Goal: Task Accomplishment & Management: Complete application form

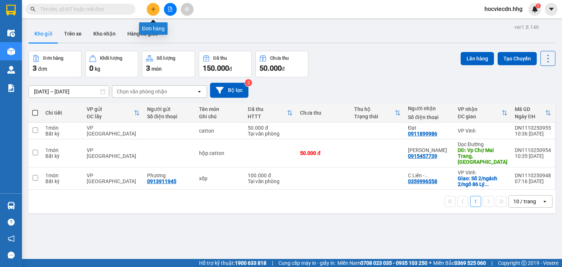
click at [152, 10] on icon "plus" at bounding box center [153, 9] width 5 height 5
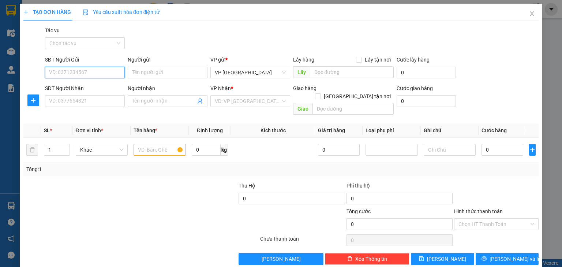
click at [87, 74] on input "SĐT Người Gửi" at bounding box center [85, 73] width 80 height 12
click at [120, 72] on input "SĐT Người Gửi" at bounding box center [85, 73] width 80 height 12
click at [105, 86] on div "0914553329 - [GEOGRAPHIC_DATA]" at bounding box center [90, 87] width 82 height 8
type input "0914553329"
type input "Chị Trang"
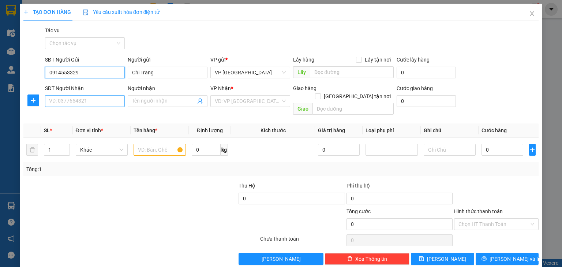
type input "0914553329"
click at [78, 100] on input "SĐT Người Nhận" at bounding box center [85, 101] width 80 height 12
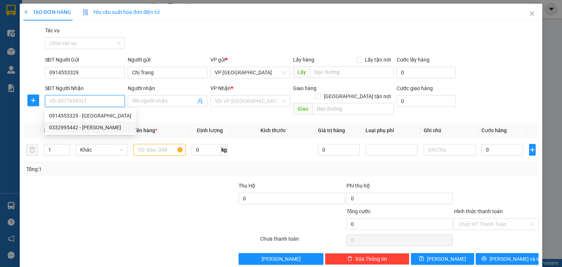
click at [80, 127] on div "0332995442 - [PERSON_NAME]" at bounding box center [90, 127] width 82 height 8
type input "0332995442"
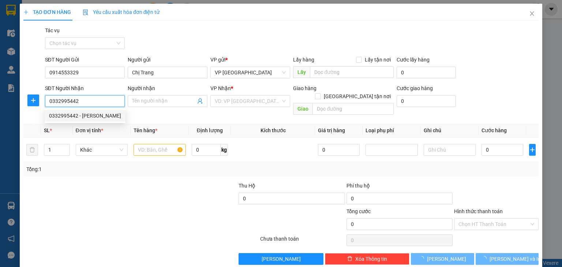
type input "[PERSON_NAME]"
type input "Vp [GEOGRAPHIC_DATA]"
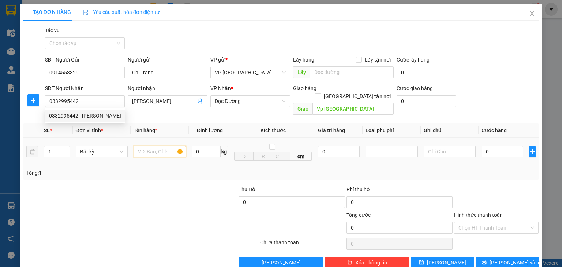
click at [153, 147] on input "text" at bounding box center [160, 152] width 52 height 12
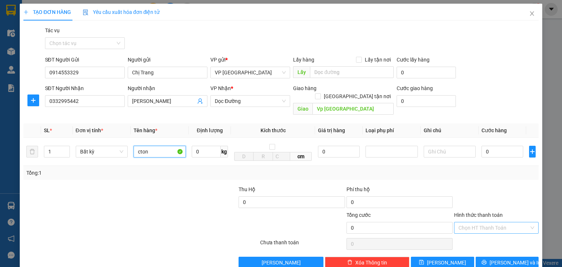
type input "cton"
click at [476, 222] on input "Hình thức thanh toán" at bounding box center [493, 227] width 71 height 11
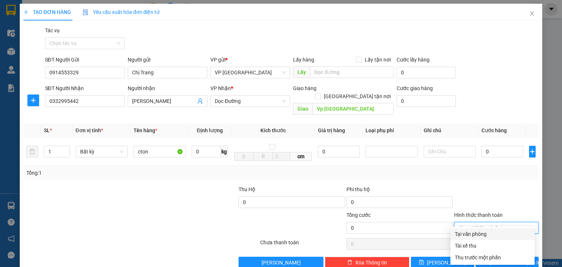
click at [464, 222] on input "Hình thức thanh toán" at bounding box center [493, 227] width 71 height 11
click at [474, 222] on input "Hình thức thanh toán" at bounding box center [493, 227] width 71 height 11
click at [486, 146] on input "0" at bounding box center [502, 152] width 42 height 12
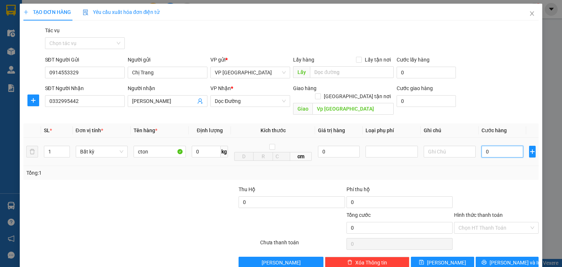
type input "1"
type input "10"
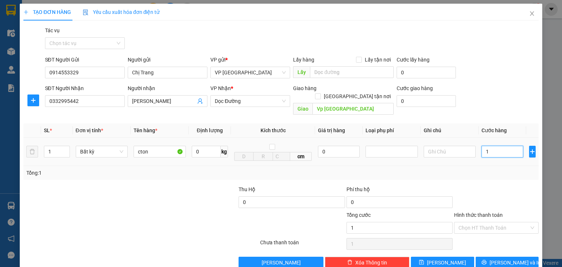
type input "10"
type input "100"
type input "1.000"
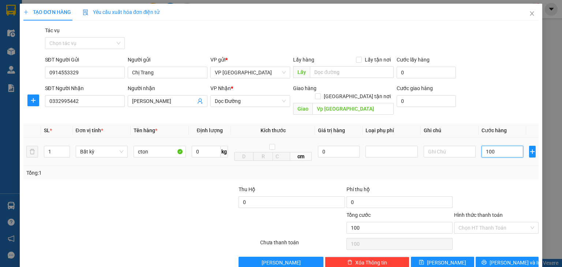
type input "1.000"
type input "10.000"
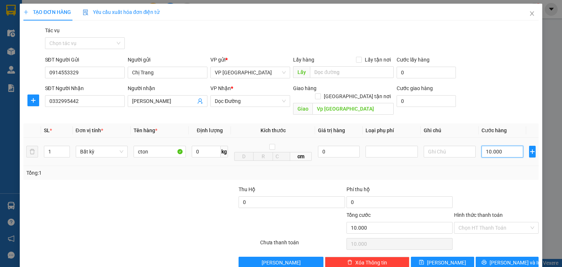
type input "100.000"
click at [492, 222] on input "Hình thức thanh toán" at bounding box center [493, 227] width 71 height 11
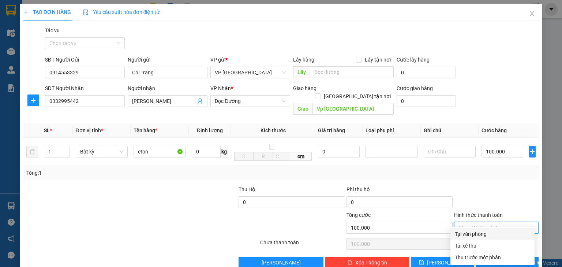
click at [489, 233] on div "Tại văn phòng" at bounding box center [492, 234] width 75 height 8
type input "0"
click at [487, 259] on icon "printer" at bounding box center [483, 261] width 5 height 5
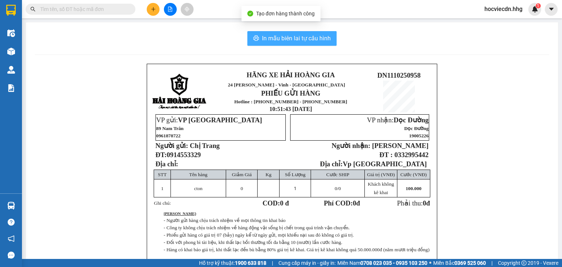
click at [314, 44] on button "In mẫu biên lai tự cấu hình" at bounding box center [291, 38] width 89 height 15
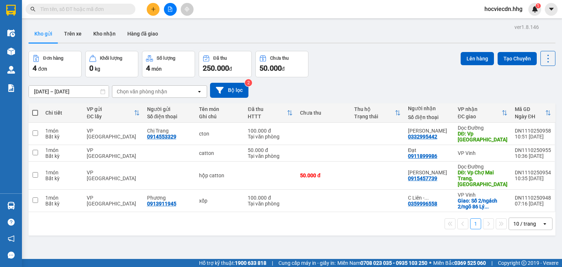
click at [155, 11] on icon "plus" at bounding box center [153, 9] width 5 height 5
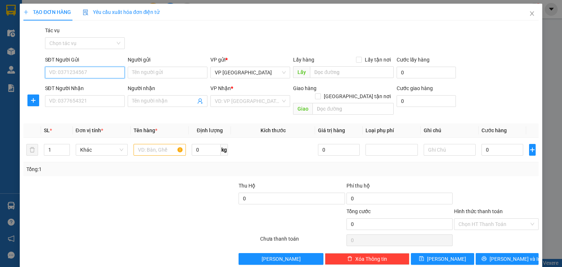
click at [95, 75] on input "SĐT Người Gửi" at bounding box center [85, 73] width 80 height 12
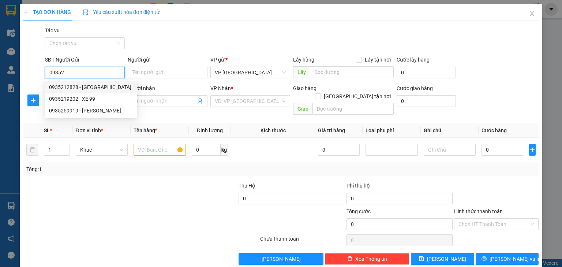
click at [95, 88] on div "0935212828 - [GEOGRAPHIC_DATA]." at bounding box center [91, 87] width 84 height 8
type input "0935212828"
type input "Anh Quế."
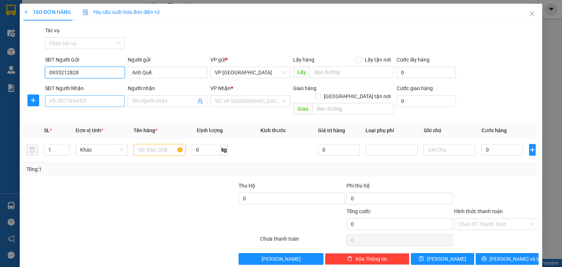
type input "0935212828"
click at [87, 104] on input "SĐT Người Nhận" at bounding box center [85, 101] width 80 height 12
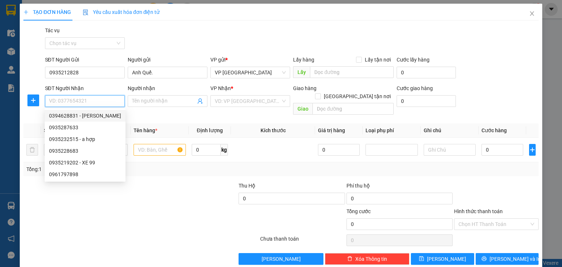
click at [86, 117] on div "0394628831 - [PERSON_NAME]" at bounding box center [85, 116] width 72 height 8
type input "0394628831"
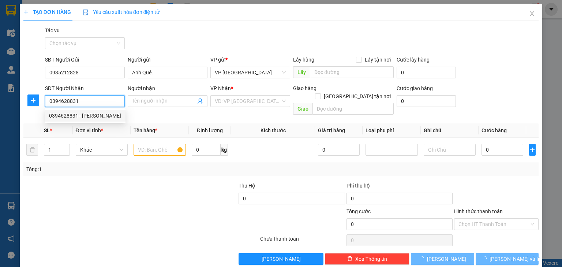
type input "[PERSON_NAME]"
checkbox input "true"
type input "Chung cư [GEOGRAPHIC_DATA]"
type input "20.000"
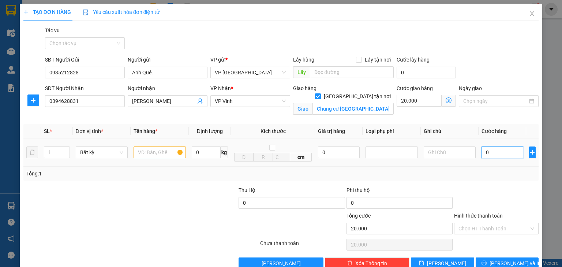
click at [484, 150] on input "0" at bounding box center [502, 152] width 42 height 12
click at [489, 151] on input "0" at bounding box center [502, 152] width 42 height 12
type input "4"
type input "20.004"
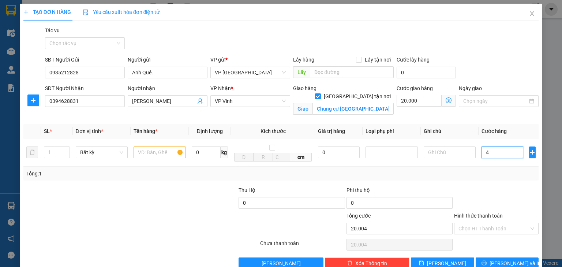
type input "40"
type input "20.040"
type input "400"
type input "20.400"
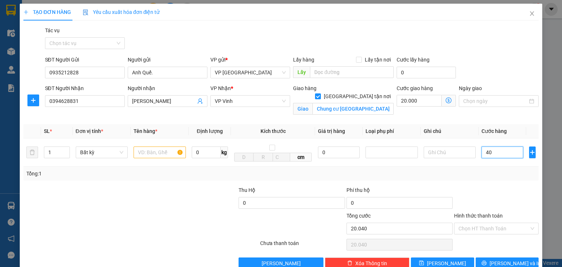
type input "20.400"
type input "4.000"
type input "24.000"
type input "40.000"
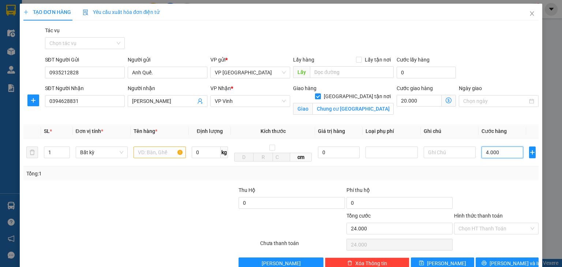
type input "60.000"
type input "40.000"
click at [166, 152] on input "text" at bounding box center [160, 152] width 52 height 12
type input "c"
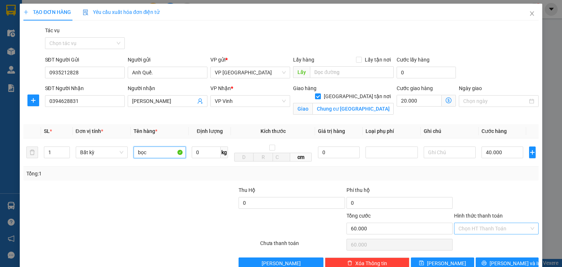
type input "bọc"
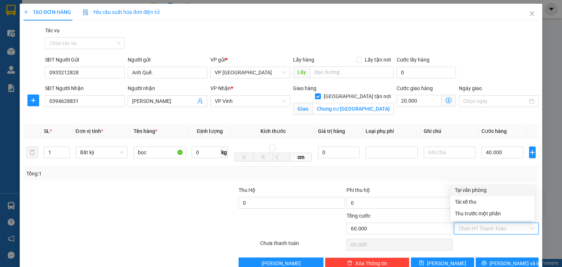
click at [478, 225] on input "Hình thức thanh toán" at bounding box center [493, 228] width 71 height 11
click at [469, 189] on div "Tại văn phòng" at bounding box center [492, 190] width 75 height 8
type input "0"
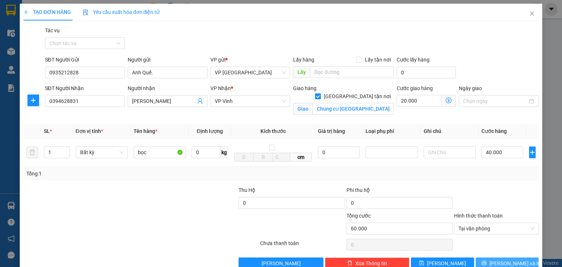
click at [483, 258] on div "Transit Pickup Surcharge Ids Transit Deliver Surcharge Ids Transit Deliver Surc…" at bounding box center [280, 147] width 515 height 243
click at [483, 260] on button "[PERSON_NAME] và In" at bounding box center [507, 263] width 63 height 12
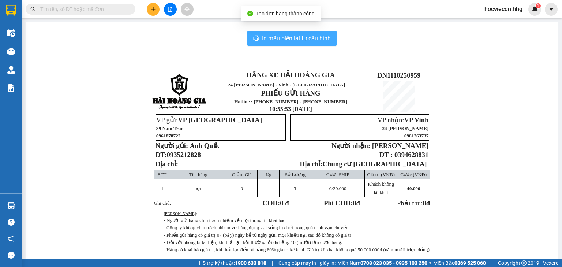
click at [309, 44] on button "In mẫu biên lai tự cấu hình" at bounding box center [291, 38] width 89 height 15
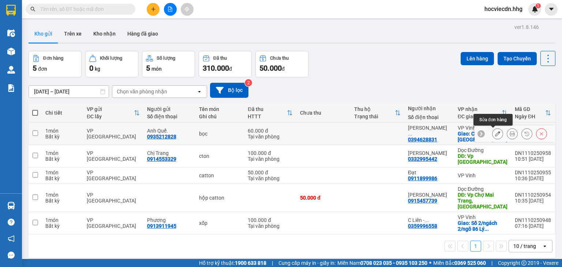
click at [495, 132] on icon at bounding box center [497, 133] width 5 height 5
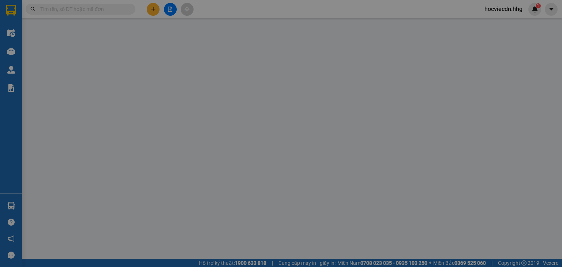
type input "0935212828"
type input "Anh Quế."
type input "0394628831"
type input "[PERSON_NAME]"
checkbox input "true"
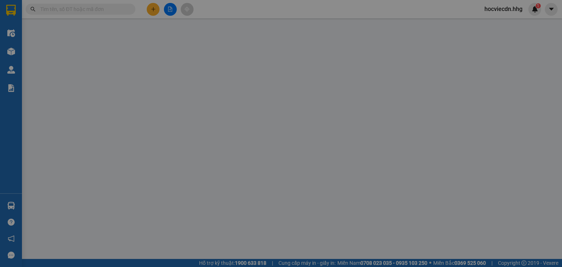
type input "Chung cư [GEOGRAPHIC_DATA]"
type input "0"
type input "60.000"
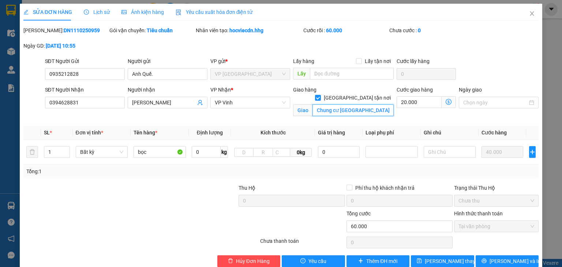
click at [374, 104] on input "Chung cư [GEOGRAPHIC_DATA]" at bounding box center [352, 110] width 81 height 12
click at [530, 14] on icon "close" at bounding box center [532, 13] width 4 height 4
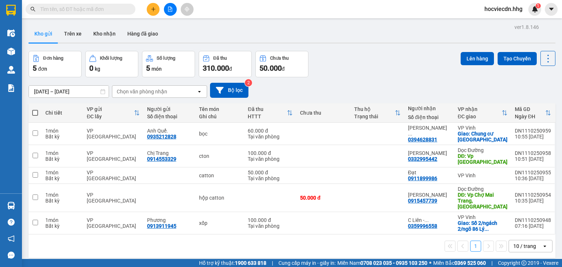
click at [151, 10] on icon "plus" at bounding box center [153, 9] width 5 height 5
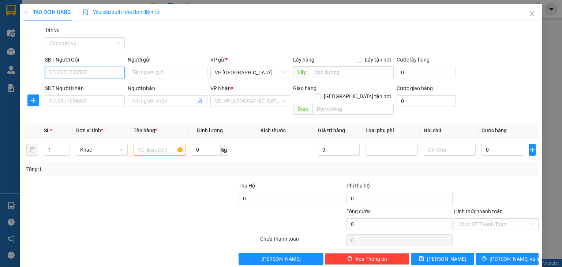
click at [102, 76] on input "SĐT Người Gửi" at bounding box center [85, 73] width 80 height 12
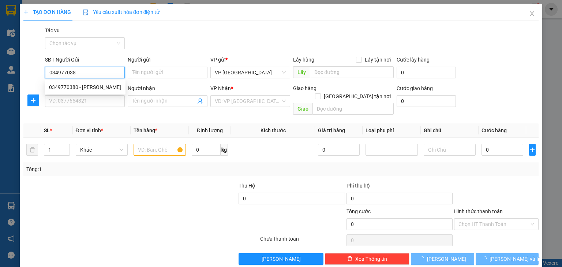
type input "0349770380"
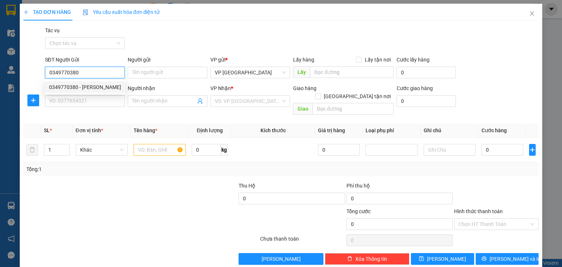
click at [98, 86] on div "0349770380 - [PERSON_NAME]" at bounding box center [85, 87] width 72 height 8
type input "[PERSON_NAME]"
type input "0349770380"
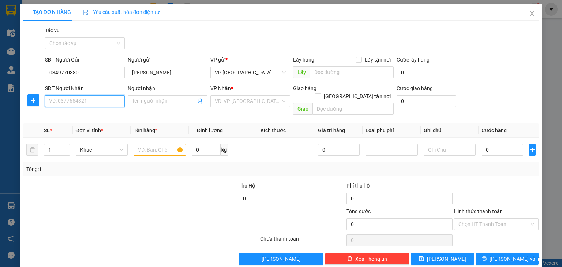
click at [75, 102] on input "SĐT Người Nhận" at bounding box center [85, 101] width 80 height 12
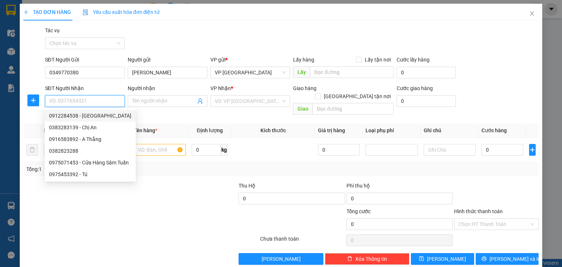
click at [82, 101] on input "SĐT Người Nhận" at bounding box center [85, 101] width 80 height 12
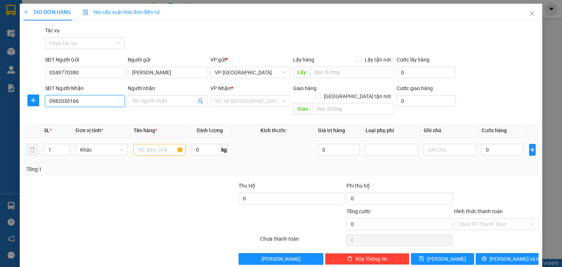
type input "0982030166"
click at [152, 144] on input "text" at bounding box center [160, 150] width 52 height 12
click at [138, 144] on input "cton" at bounding box center [160, 150] width 52 height 12
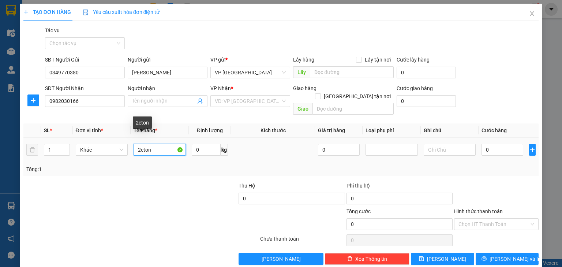
click at [158, 144] on input "2cton" at bounding box center [160, 150] width 52 height 12
type input "2cton+2 bì"
click at [484, 144] on input "0" at bounding box center [502, 150] width 42 height 12
click at [481, 144] on input "0" at bounding box center [502, 150] width 42 height 12
type input "20"
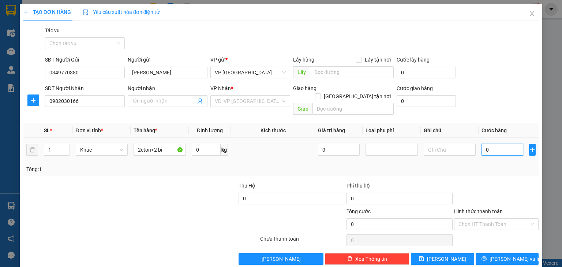
type input "20"
type input "270"
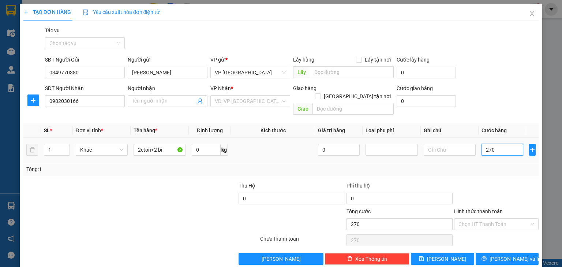
type input "2.700"
type input "27.000"
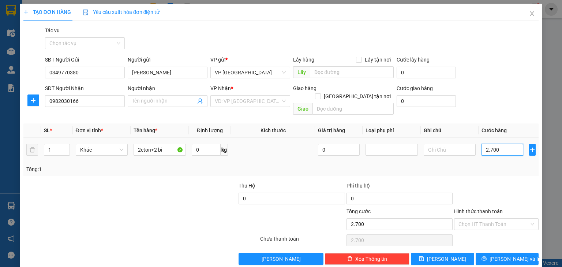
type input "27.000"
type input "270.000"
type input "2.700.000"
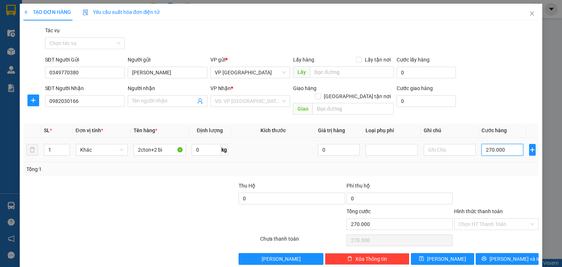
type input "2.700.000"
type input "270.000"
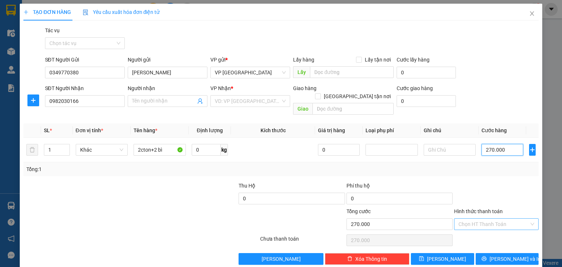
type input "270.000"
click at [492, 218] on input "Hình thức thanh toán" at bounding box center [493, 223] width 71 height 11
click at [486, 181] on div at bounding box center [496, 194] width 86 height 26
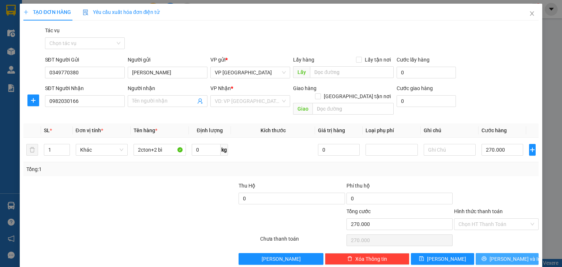
click at [486, 253] on button "[PERSON_NAME] và In" at bounding box center [507, 259] width 63 height 12
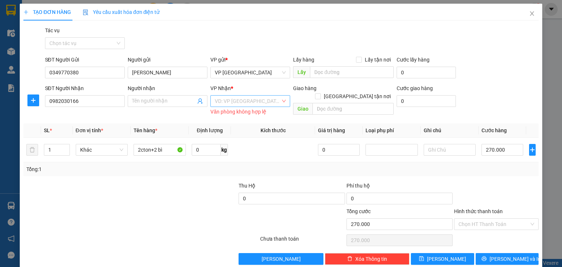
click at [267, 101] on input "search" at bounding box center [248, 100] width 66 height 11
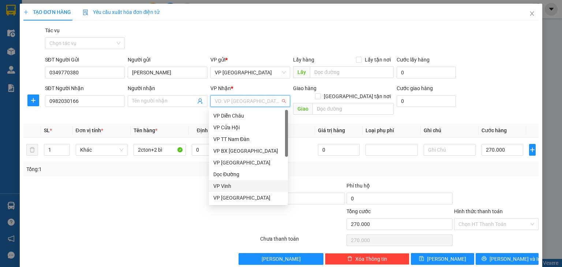
click at [232, 186] on div "VP Vinh" at bounding box center [248, 186] width 70 height 8
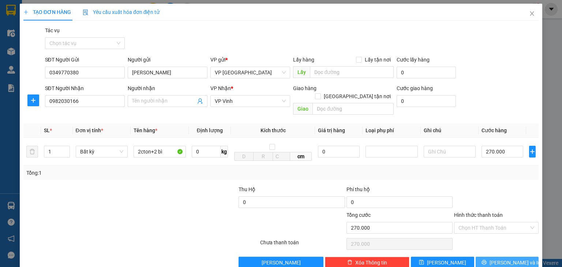
click at [506, 258] on span "[PERSON_NAME] và In" at bounding box center [514, 262] width 51 height 8
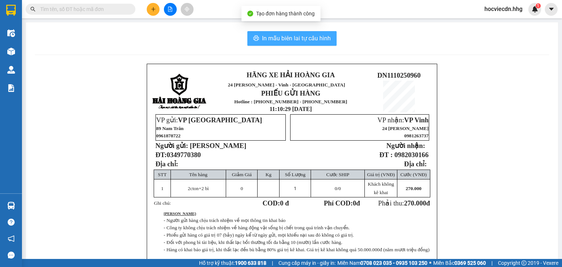
click at [309, 40] on span "In mẫu biên lai tự cấu hình" at bounding box center [296, 38] width 69 height 9
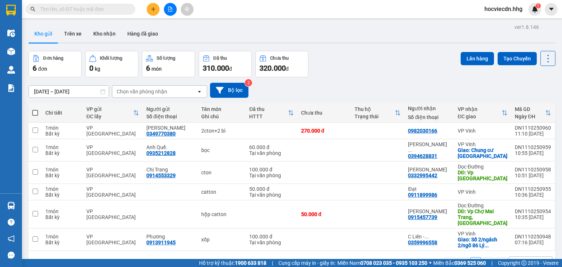
click at [152, 12] on button at bounding box center [153, 9] width 13 height 13
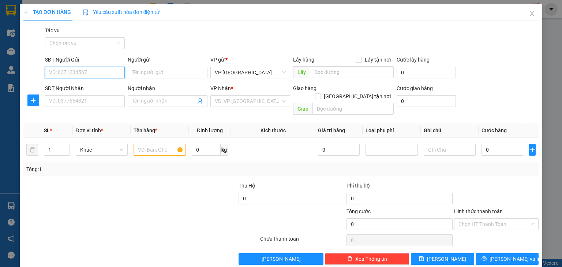
click at [85, 74] on input "SĐT Người Gửi" at bounding box center [85, 73] width 80 height 12
type input "0932102007"
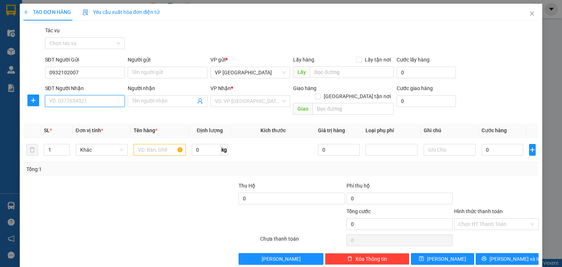
click at [84, 100] on input "SĐT Người Nhận" at bounding box center [85, 101] width 80 height 12
click at [93, 145] on span "Khác" at bounding box center [102, 149] width 44 height 11
type input "0913274569"
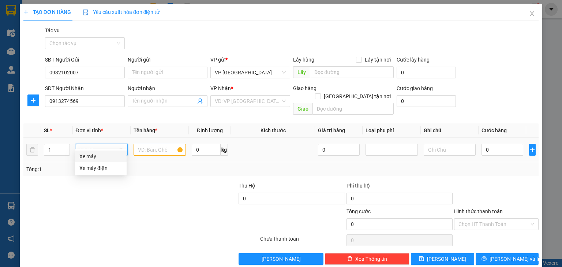
type input "xe may"
click at [105, 155] on div "Xe máy" at bounding box center [100, 156] width 43 height 8
click at [97, 144] on span "Xe máy" at bounding box center [102, 149] width 44 height 11
click at [58, 144] on input "1" at bounding box center [56, 149] width 25 height 11
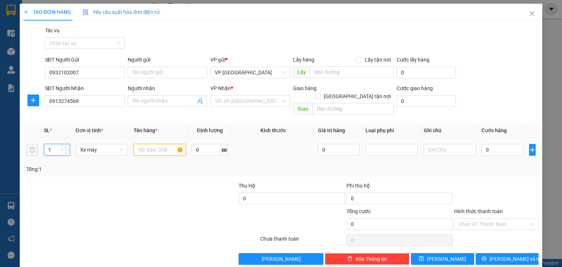
click at [140, 144] on input "text" at bounding box center [160, 150] width 52 height 12
click at [111, 144] on span "Xe máy" at bounding box center [102, 149] width 44 height 11
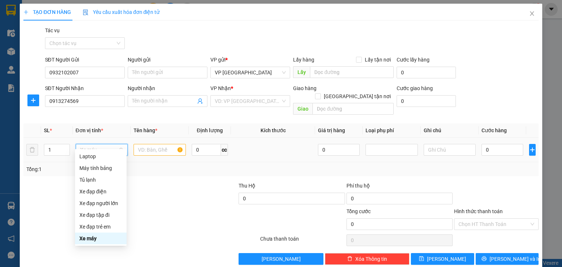
click at [100, 234] on div "Xe máy" at bounding box center [100, 238] width 43 height 8
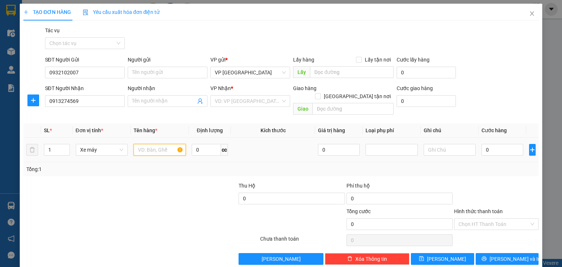
click at [139, 144] on input "text" at bounding box center [160, 150] width 52 height 12
type input "xe máy"
click at [482, 144] on input "0" at bounding box center [502, 150] width 42 height 12
type input "4"
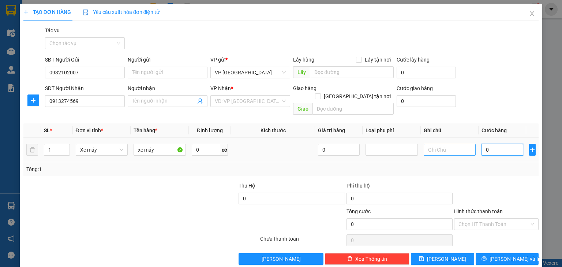
type input "4"
type input "45"
type input "450"
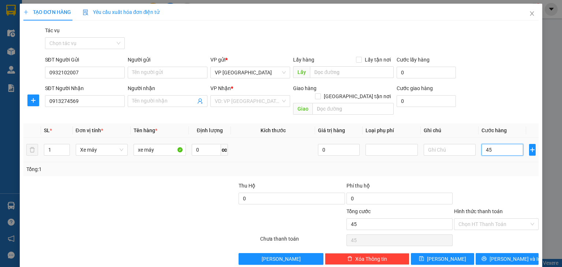
type input "450"
type input "4.500"
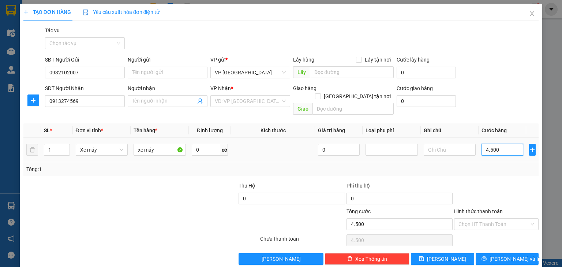
type input "45.000"
type input "450.000"
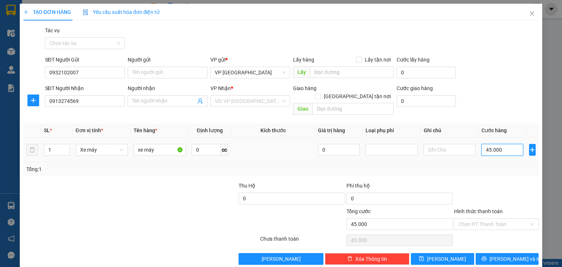
type input "450.000"
click at [495, 218] on input "Hình thức thanh toán" at bounding box center [493, 223] width 71 height 11
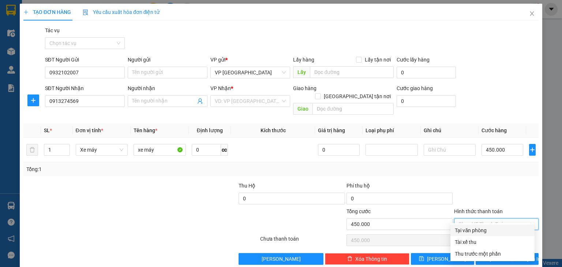
click at [481, 233] on div "Tại văn phòng" at bounding box center [492, 230] width 75 height 8
type input "0"
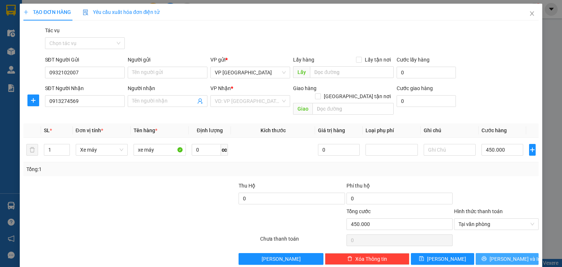
click at [487, 256] on icon "printer" at bounding box center [483, 258] width 5 height 5
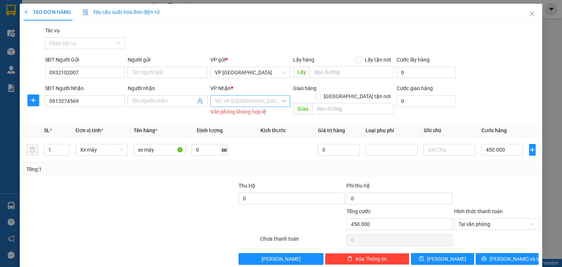
click at [267, 97] on input "search" at bounding box center [248, 100] width 66 height 11
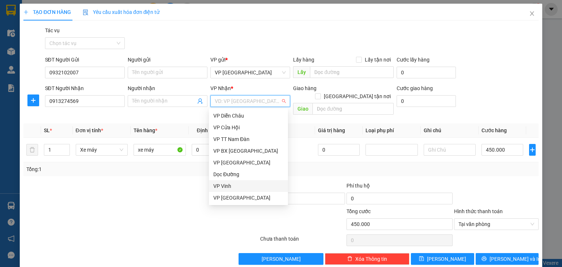
click at [243, 183] on div "VP Vinh" at bounding box center [248, 186] width 70 height 8
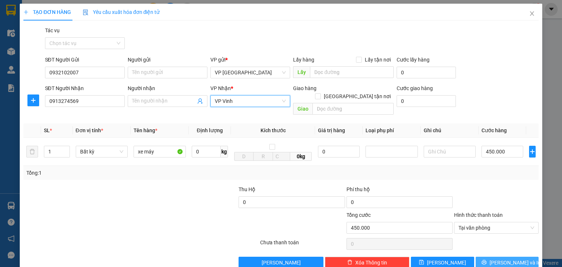
click at [487, 259] on icon "printer" at bounding box center [483, 261] width 5 height 5
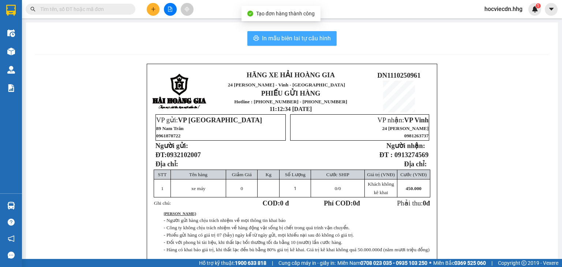
click at [300, 37] on span "In mẫu biên lai tự cấu hình" at bounding box center [296, 38] width 69 height 9
